Goal: Contribute content: Contribute content

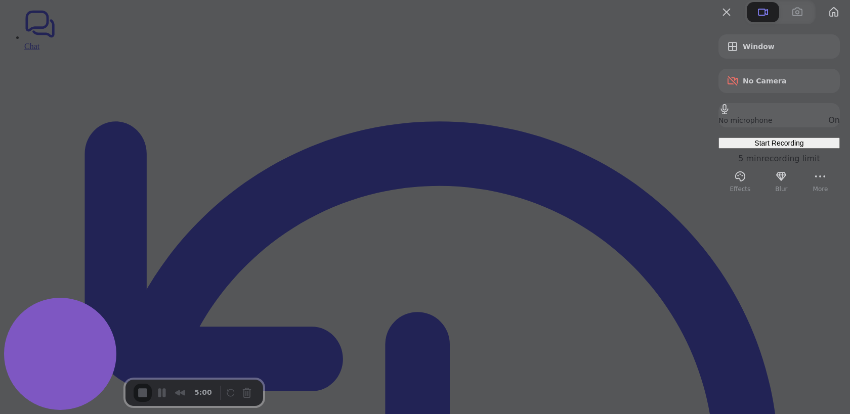
click at [754, 147] on span "Start Recording" at bounding box center [778, 143] width 49 height 8
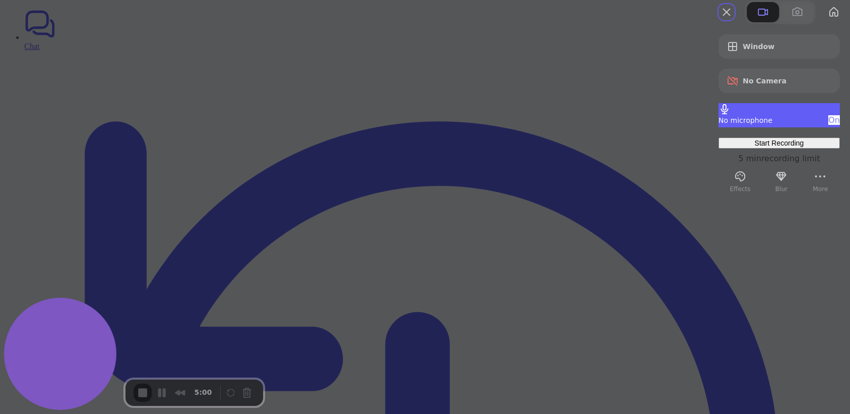
click at [772, 124] on span "No microphone" at bounding box center [745, 120] width 54 height 8
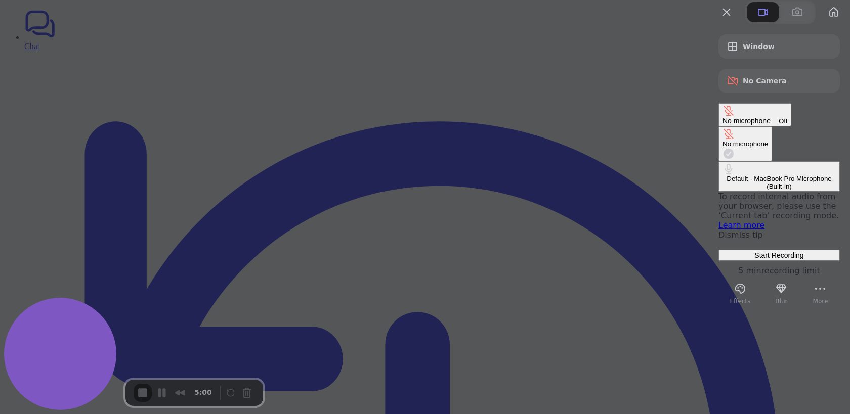
click at [568, 271] on div at bounding box center [425, 207] width 850 height 414
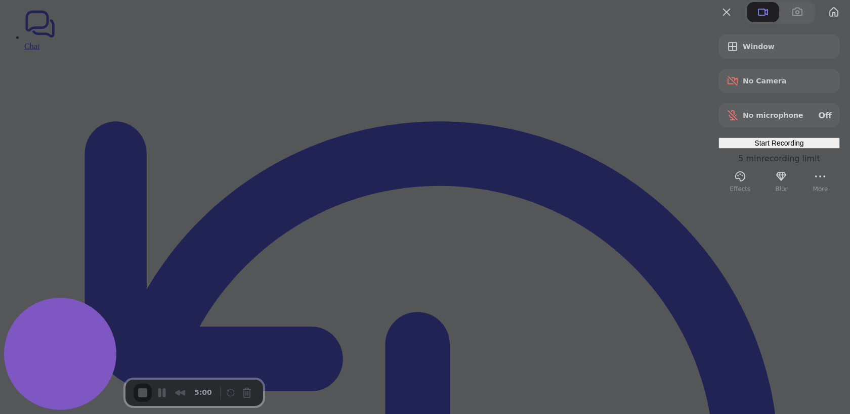
click at [775, 147] on div "Start Recording" at bounding box center [778, 143] width 113 height 8
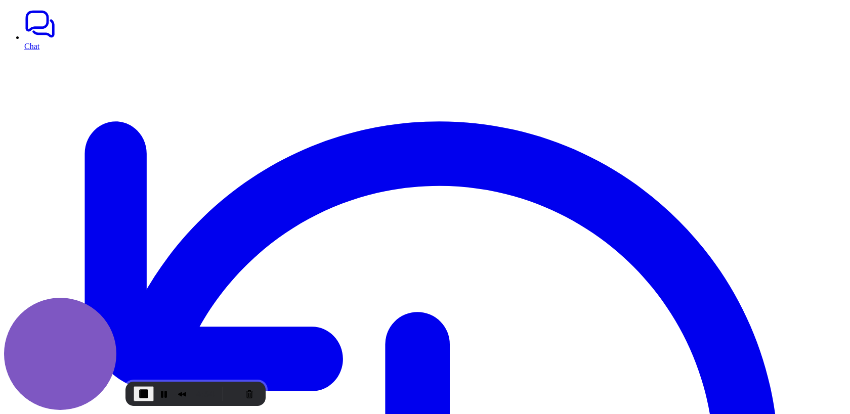
drag, startPoint x: 621, startPoint y: 138, endPoint x: 708, endPoint y: 138, distance: 87.5
click at [140, 393] on span "End Recording" at bounding box center [144, 394] width 12 height 12
